Goal: Information Seeking & Learning: Check status

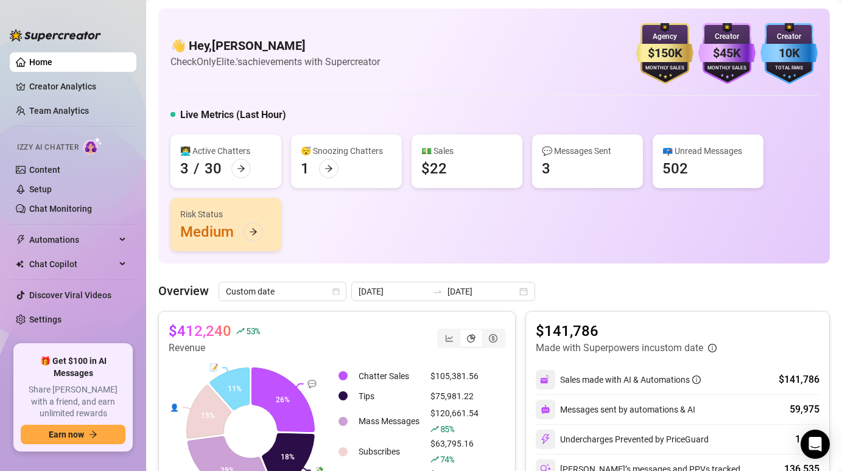
scroll to position [119, 0]
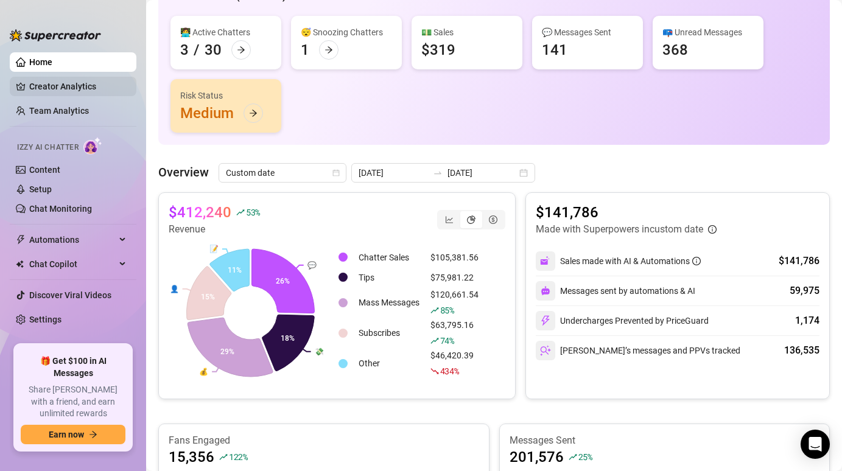
click at [32, 83] on link "Creator Analytics" at bounding box center [77, 86] width 97 height 19
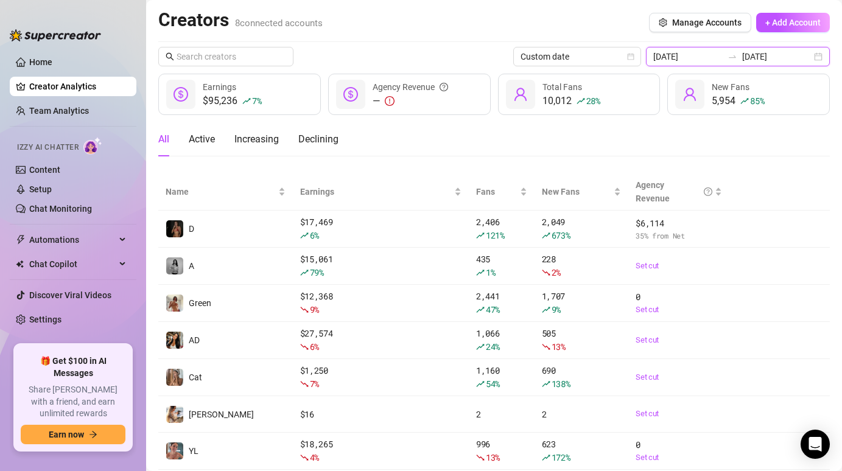
click at [702, 59] on input "[DATE]" at bounding box center [687, 56] width 69 height 13
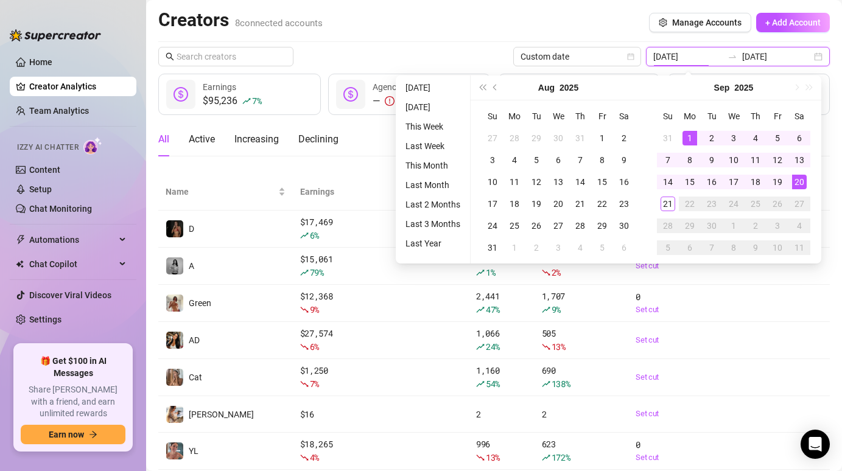
type input "[DATE]"
click at [685, 132] on div "1" at bounding box center [689, 138] width 15 height 15
type input "[DATE]"
click at [667, 194] on td "21" at bounding box center [668, 204] width 22 height 22
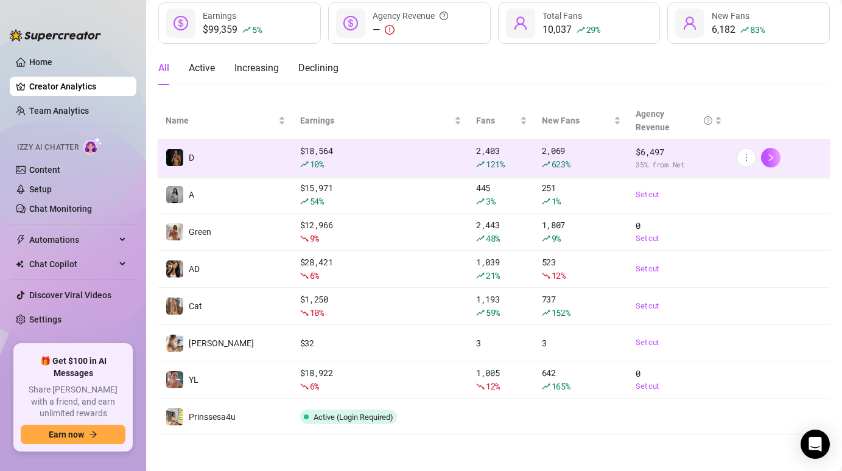
scroll to position [72, 0]
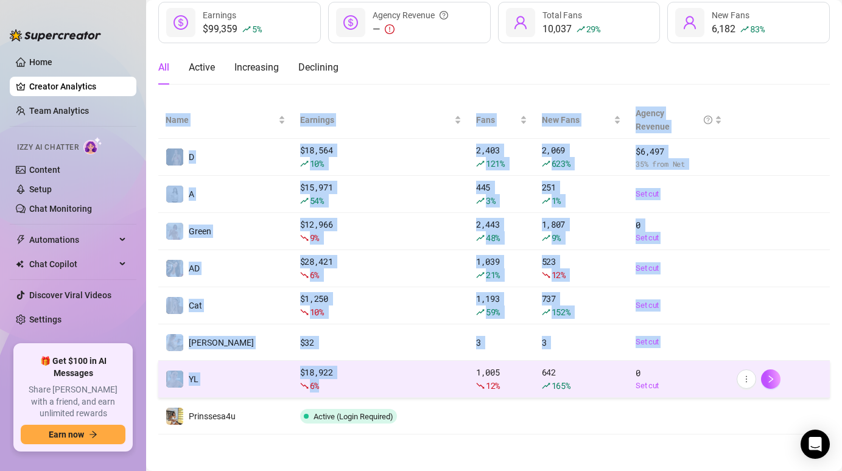
drag, startPoint x: 356, startPoint y: 93, endPoint x: 380, endPoint y: 380, distance: 288.3
click at [380, 380] on div "Custom date [DATE] [DATE] $99,359 5 % Earnings — Agency Revenue 10,037 29 % Tot…" at bounding box center [493, 204] width 671 height 459
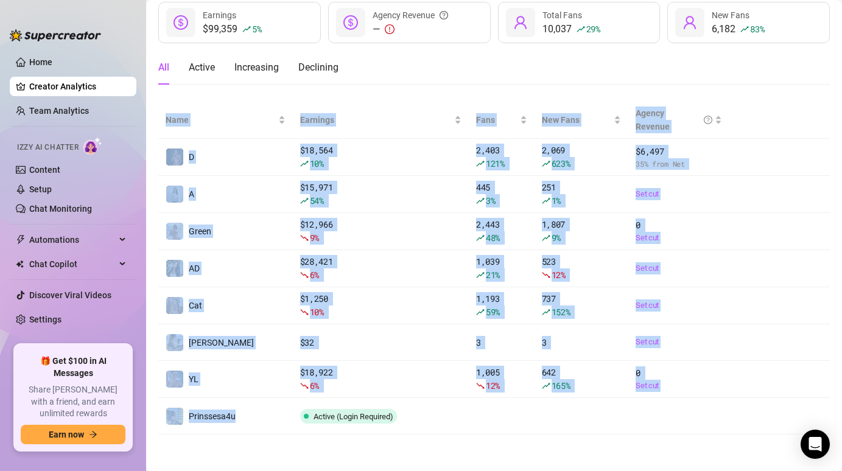
drag, startPoint x: 280, startPoint y: 425, endPoint x: 282, endPoint y: 456, distance: 31.1
click at [281, 465] on main "Creators 8 connected accounts Manage Accounts + Add Account Custom date [DATE] …" at bounding box center [494, 199] width 696 height 543
click at [282, 456] on main "Creators 8 connected accounts Manage Accounts + Add Account Custom date [DATE] …" at bounding box center [494, 199] width 696 height 543
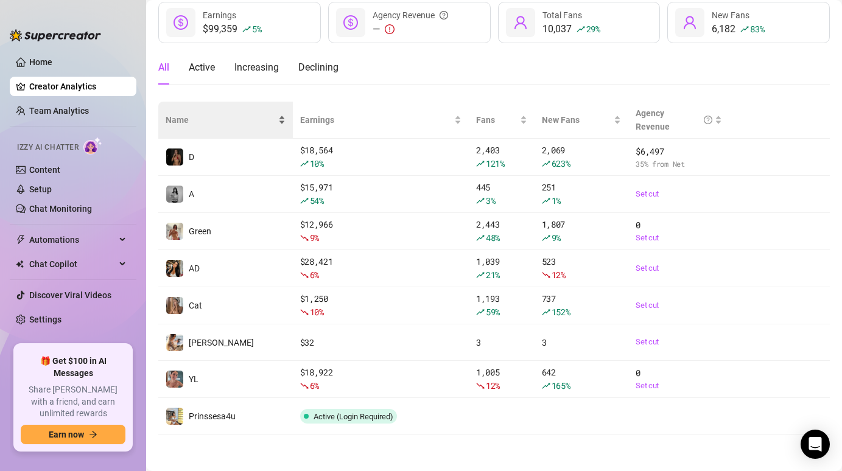
scroll to position [0, 0]
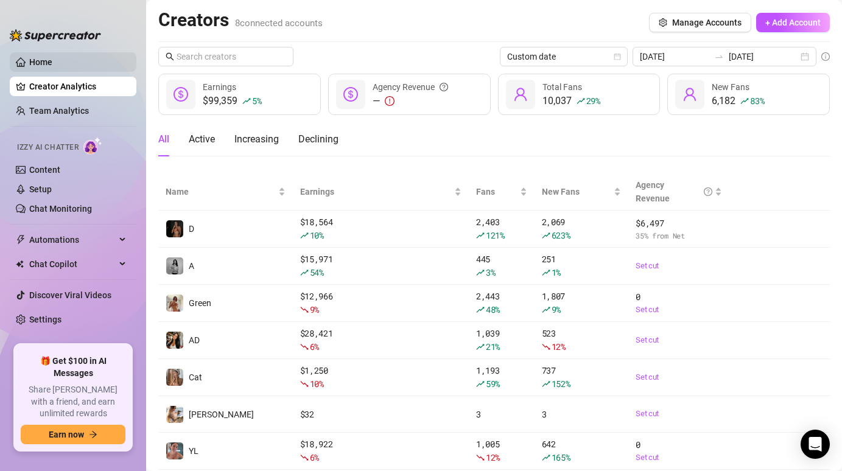
click at [51, 63] on link "Home" at bounding box center [40, 62] width 23 height 10
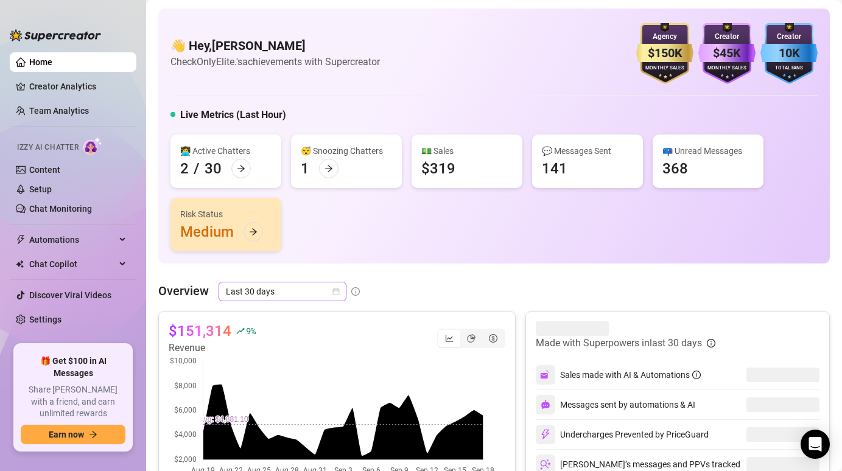
click at [336, 292] on icon "calendar" at bounding box center [335, 291] width 7 height 7
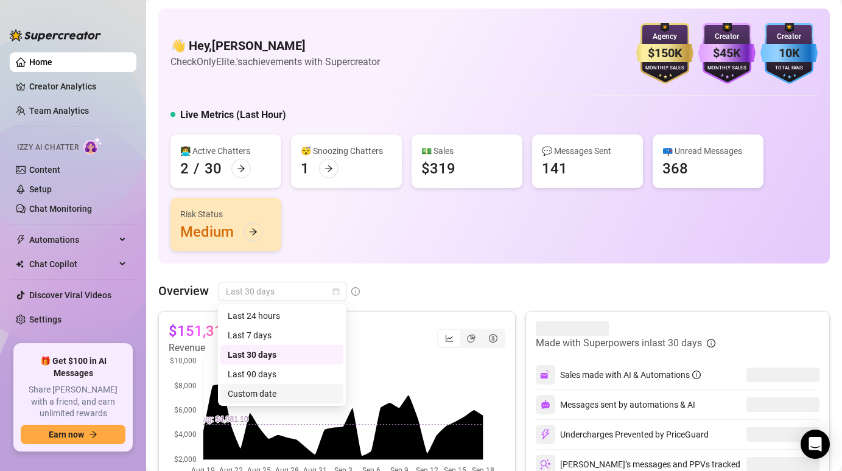
click at [294, 391] on div "Custom date" at bounding box center [282, 393] width 108 height 13
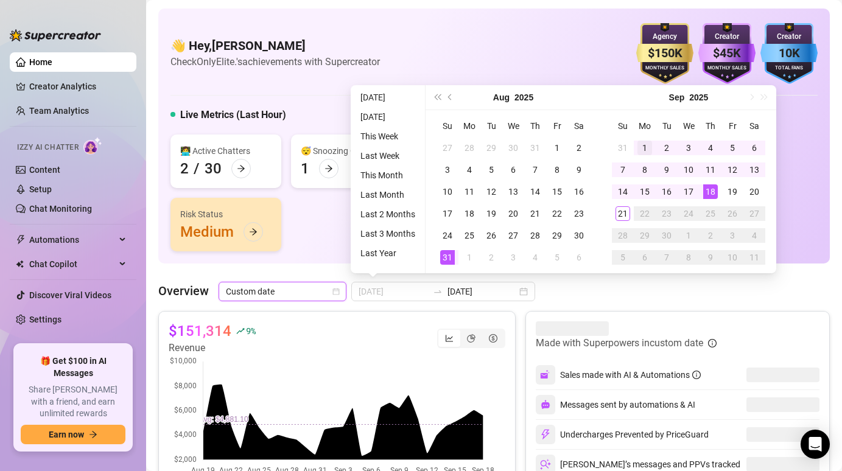
type input "[DATE]"
click at [643, 138] on td "1" at bounding box center [645, 148] width 22 height 22
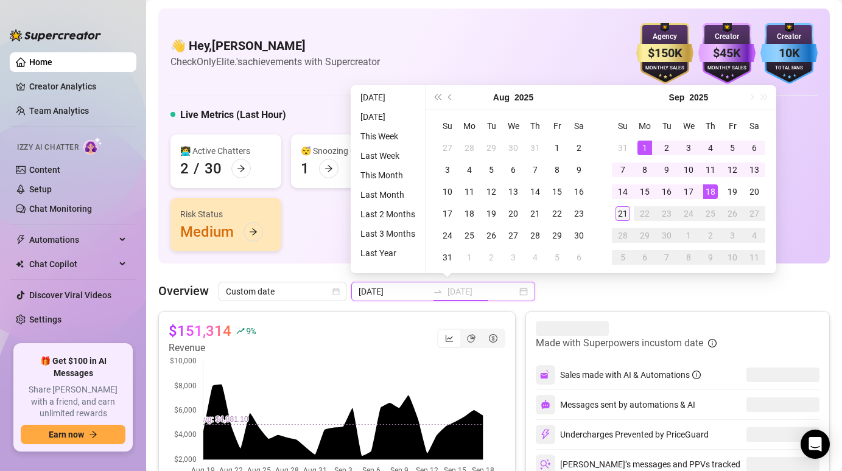
type input "[DATE]"
click at [623, 214] on div "21" at bounding box center [622, 213] width 15 height 15
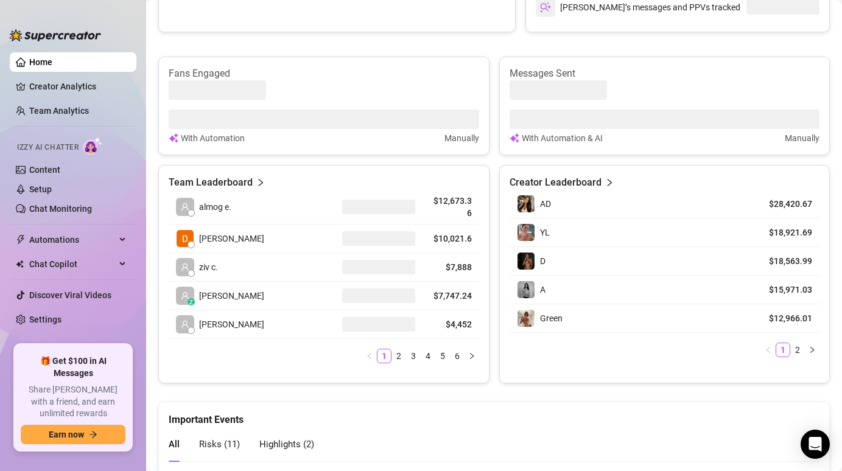
scroll to position [489, 0]
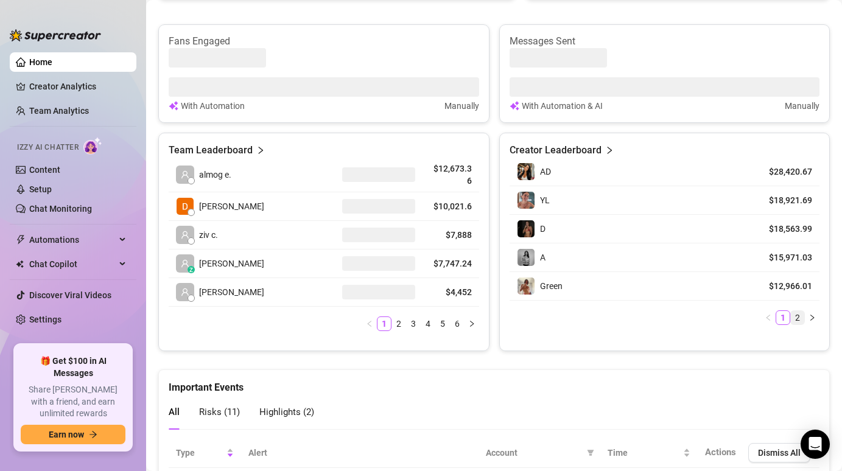
click at [791, 317] on link "2" at bounding box center [797, 317] width 13 height 13
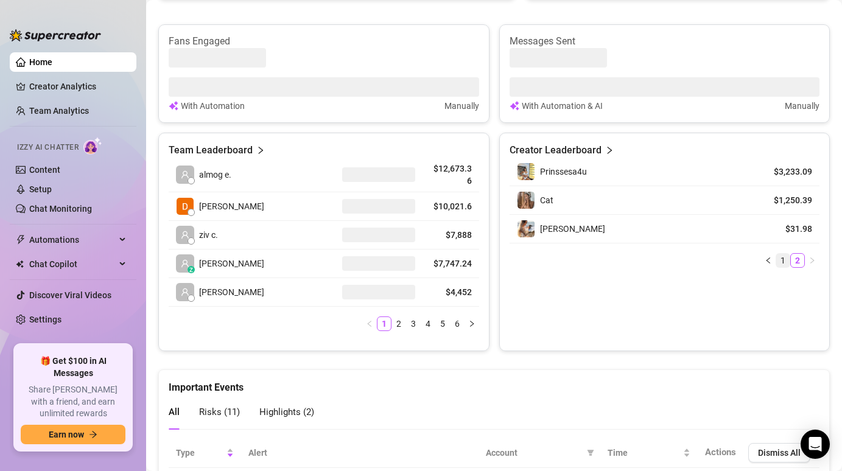
click at [776, 258] on link "1" at bounding box center [782, 260] width 13 height 13
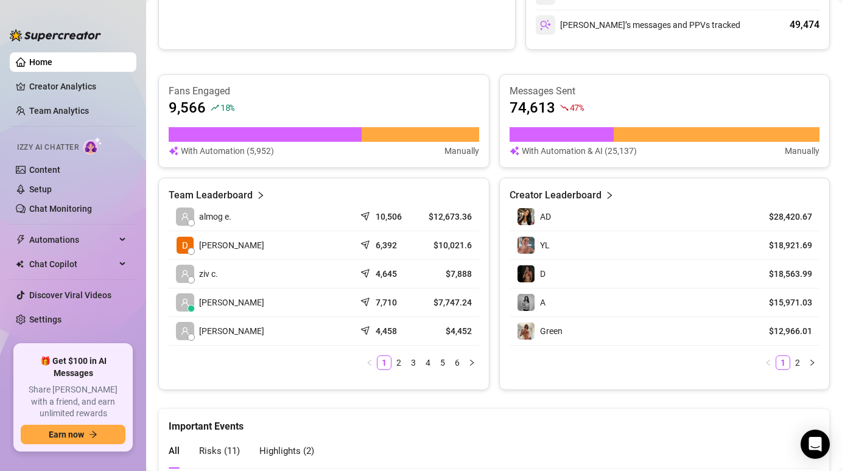
scroll to position [0, 0]
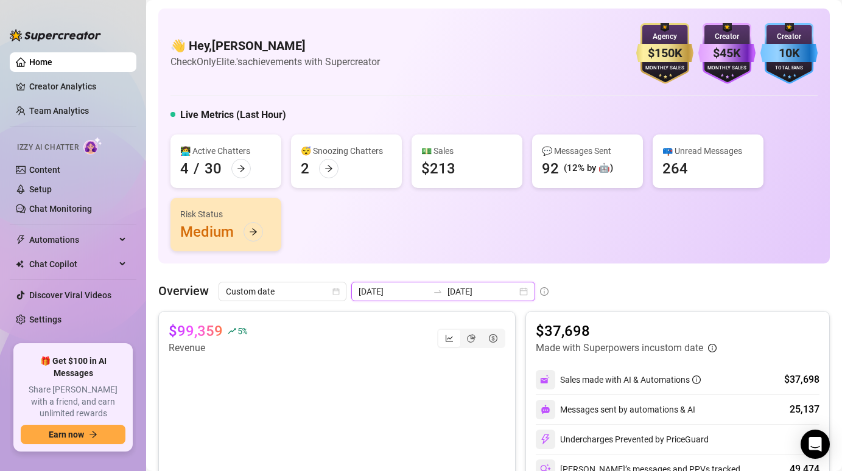
click at [372, 291] on input "[DATE]" at bounding box center [392, 291] width 69 height 13
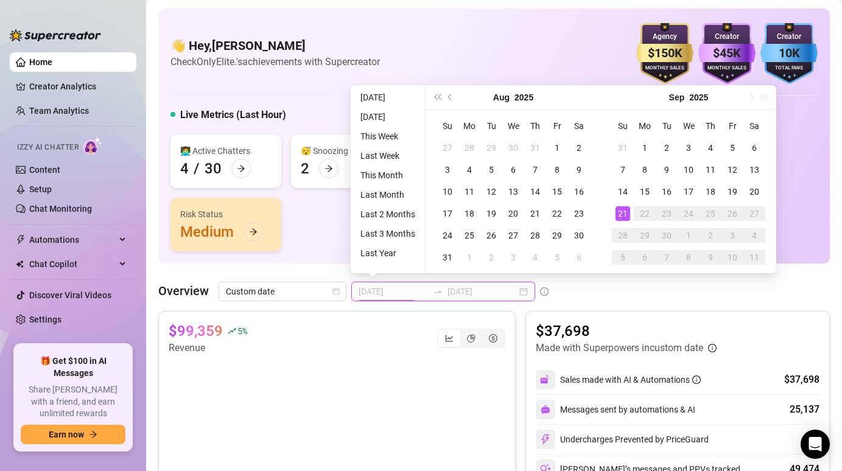
type input "[DATE]"
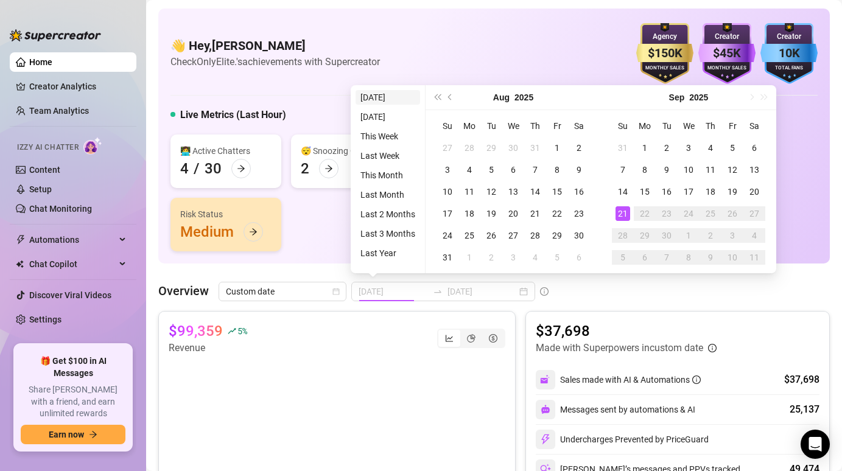
click at [382, 102] on li "[DATE]" at bounding box center [387, 97] width 65 height 15
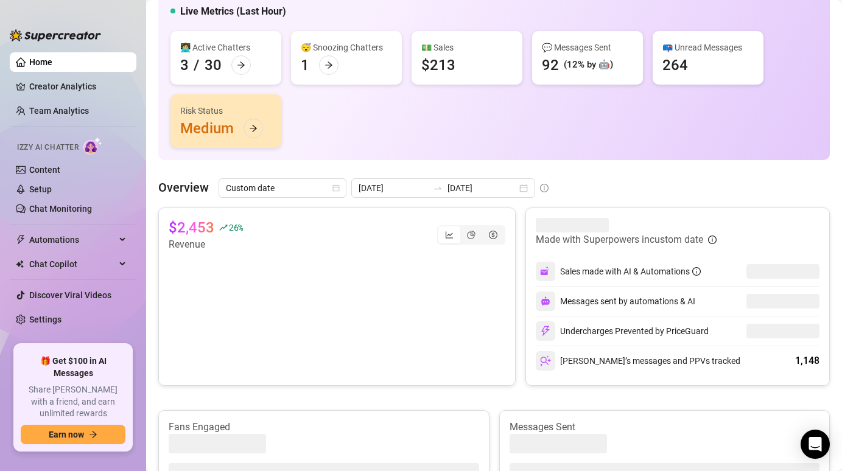
scroll to position [103, 0]
drag, startPoint x: 211, startPoint y: 226, endPoint x: 195, endPoint y: 225, distance: 15.8
click at [195, 225] on div "$2,453 26 %" at bounding box center [206, 227] width 74 height 19
drag, startPoint x: 223, startPoint y: 237, endPoint x: 271, endPoint y: 248, distance: 49.4
click at [223, 236] on div "26 %" at bounding box center [231, 227] width 24 height 19
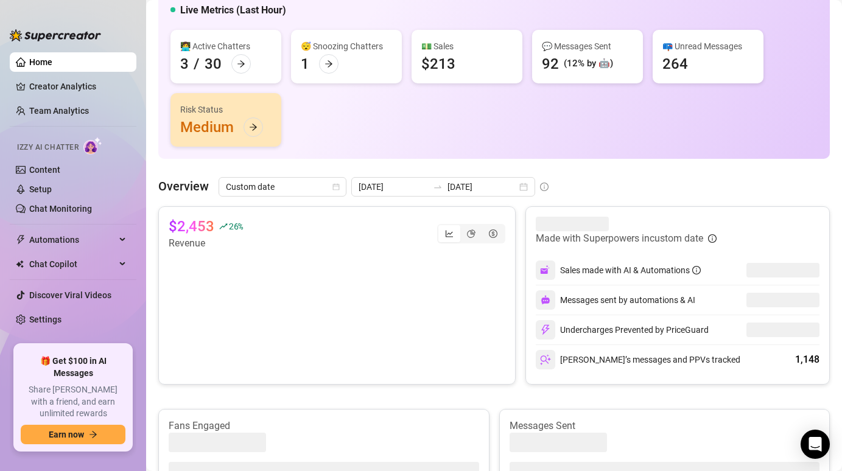
scroll to position [105, 0]
